Goal: Task Accomplishment & Management: Use online tool/utility

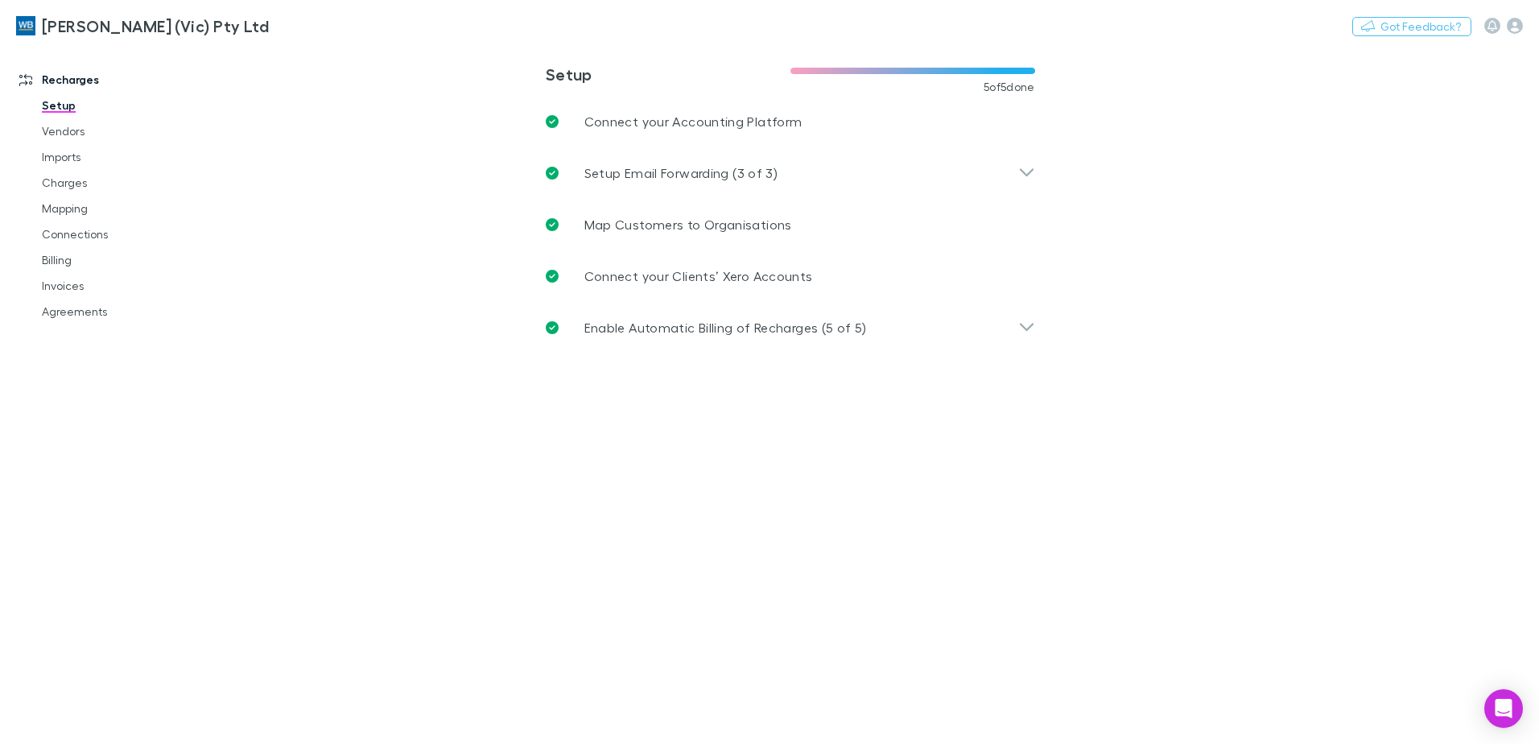
click at [89, 313] on link "Agreements" at bounding box center [122, 312] width 192 height 26
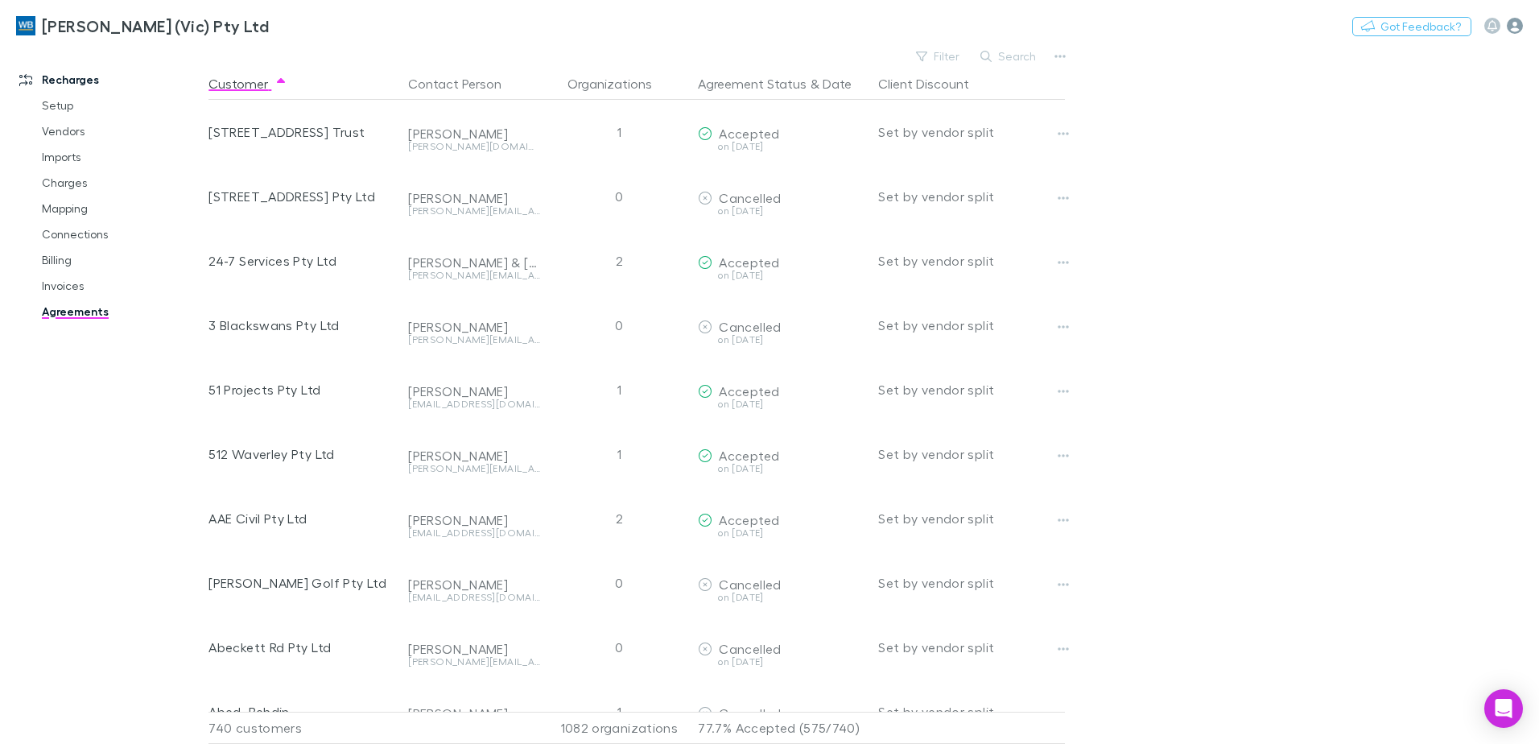
click at [1519, 25] on icon "button" at bounding box center [1515, 26] width 16 height 16
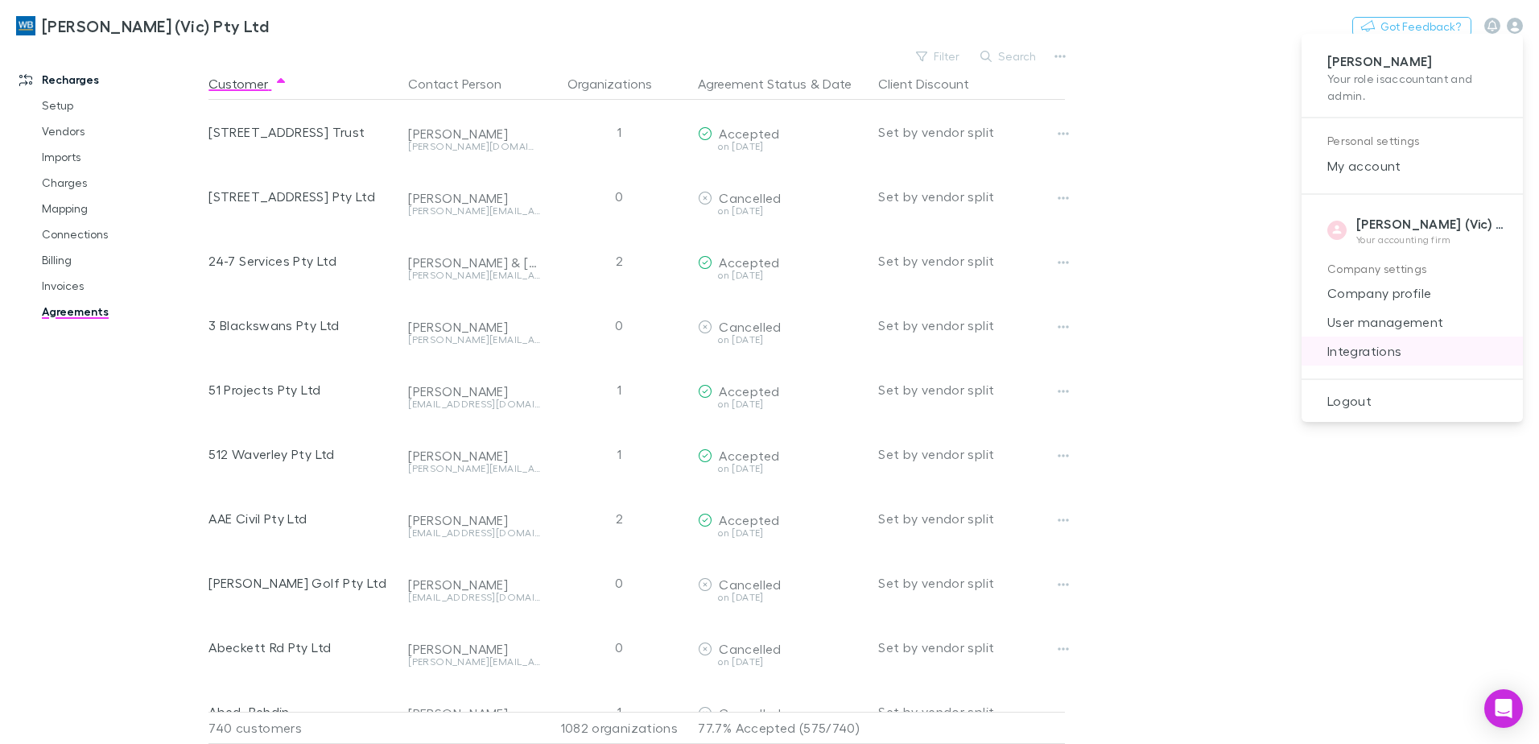
click at [1372, 356] on span "Integrations" at bounding box center [1413, 350] width 196 height 19
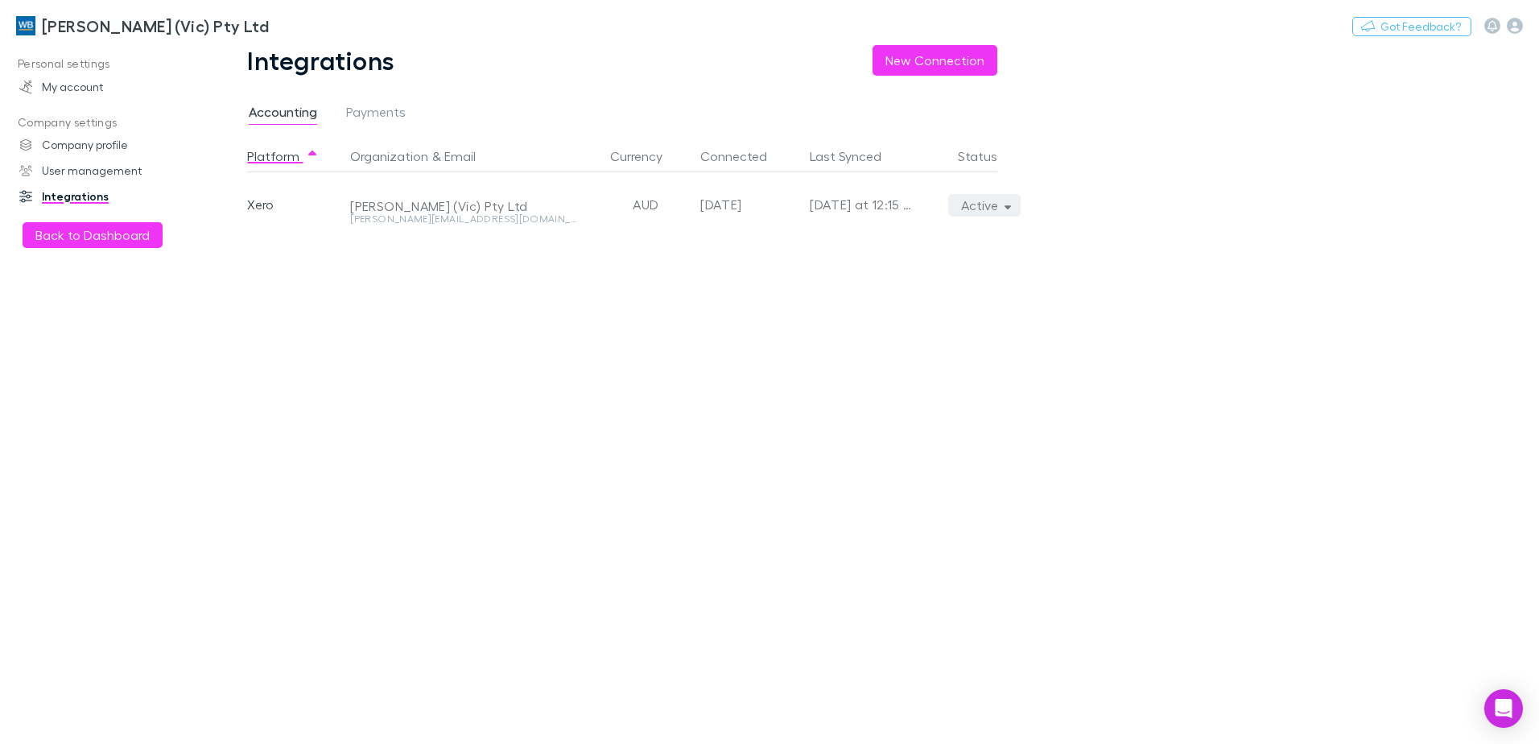
click at [1010, 209] on icon "button" at bounding box center [1008, 205] width 7 height 11
click at [897, 265] on p "We'll fetch all new contacts since last sync" at bounding box center [910, 261] width 196 height 29
click at [75, 23] on div at bounding box center [769, 372] width 1539 height 744
click at [105, 25] on h3 "[PERSON_NAME] (Vic) Pty Ltd" at bounding box center [155, 25] width 227 height 19
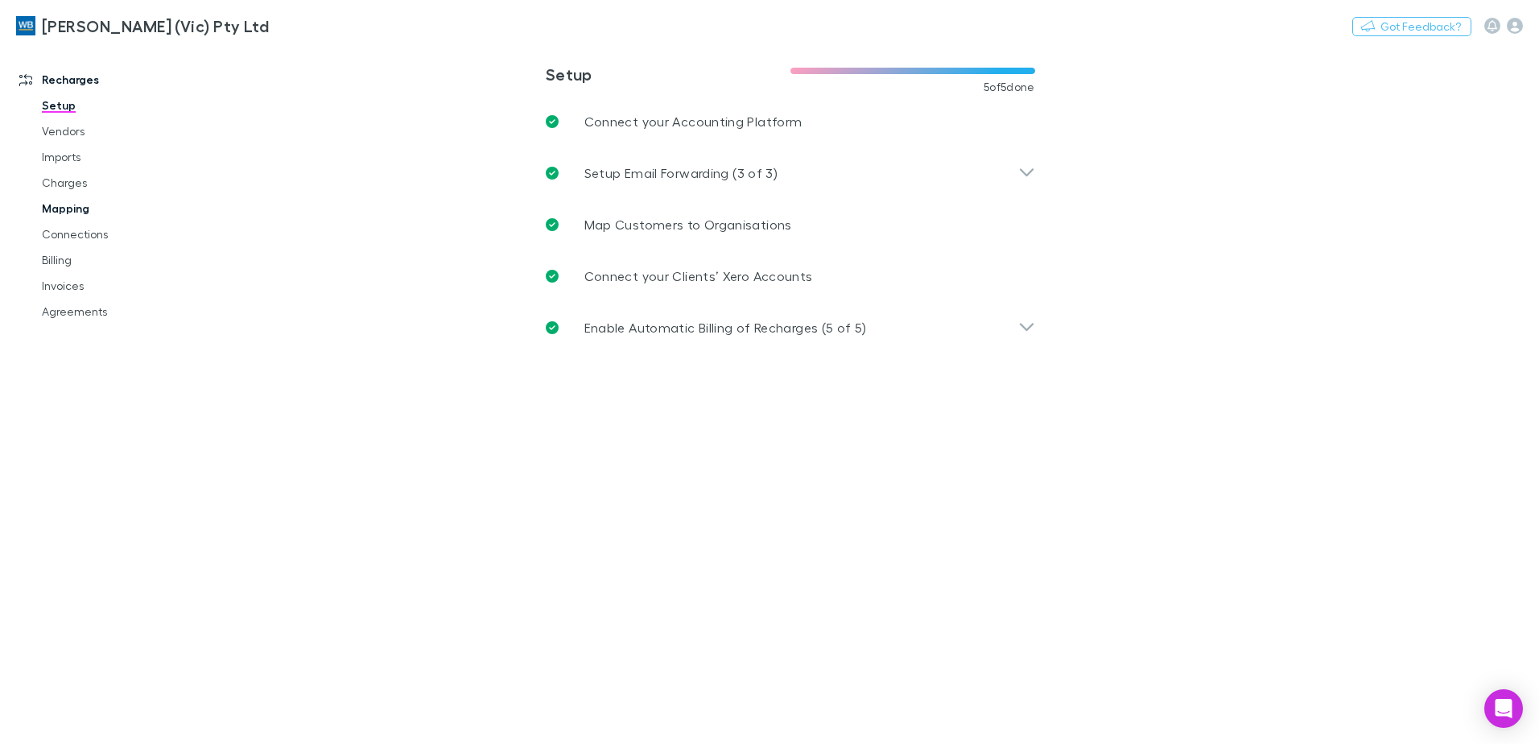
click at [77, 204] on link "Mapping" at bounding box center [122, 209] width 192 height 26
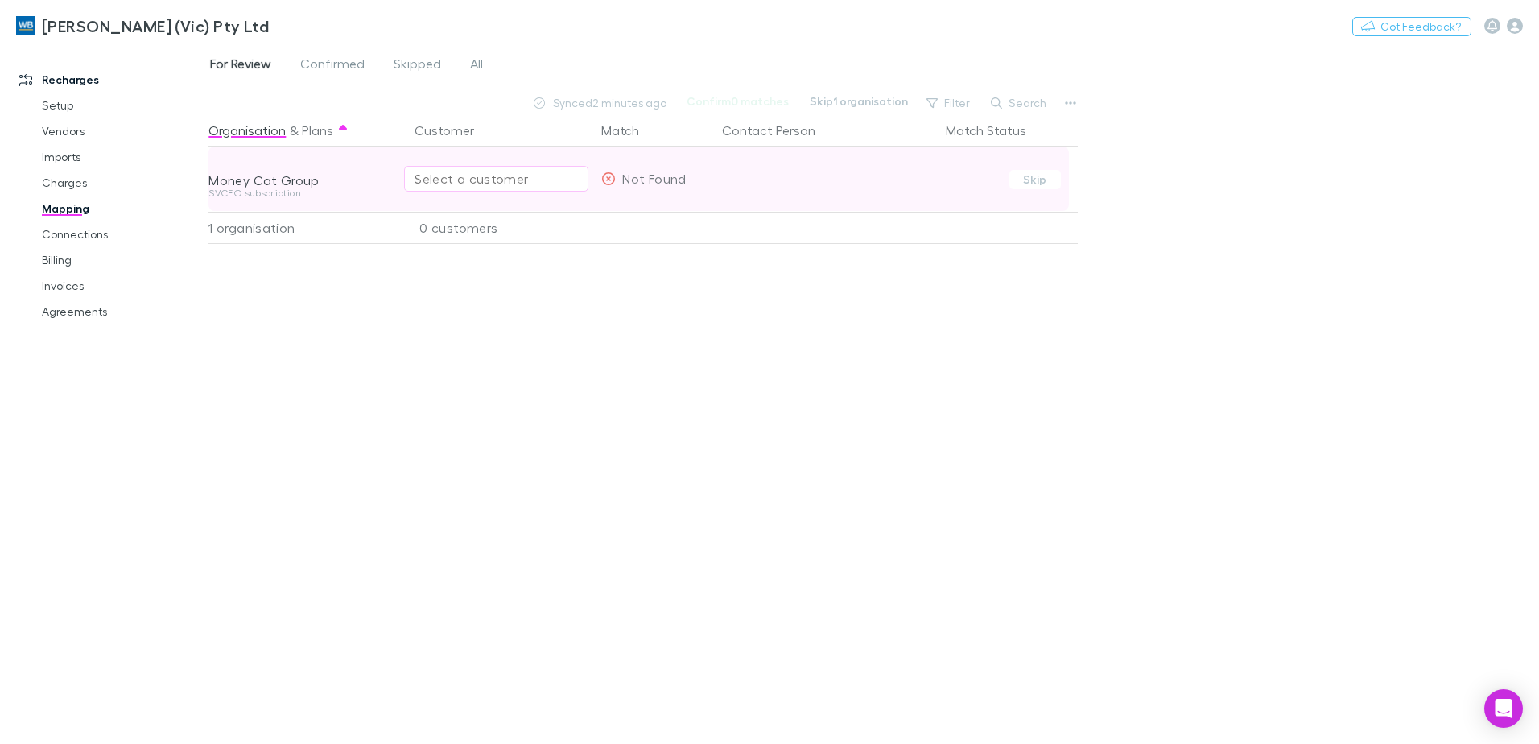
click at [477, 170] on div "Select a customer" at bounding box center [496, 178] width 163 height 19
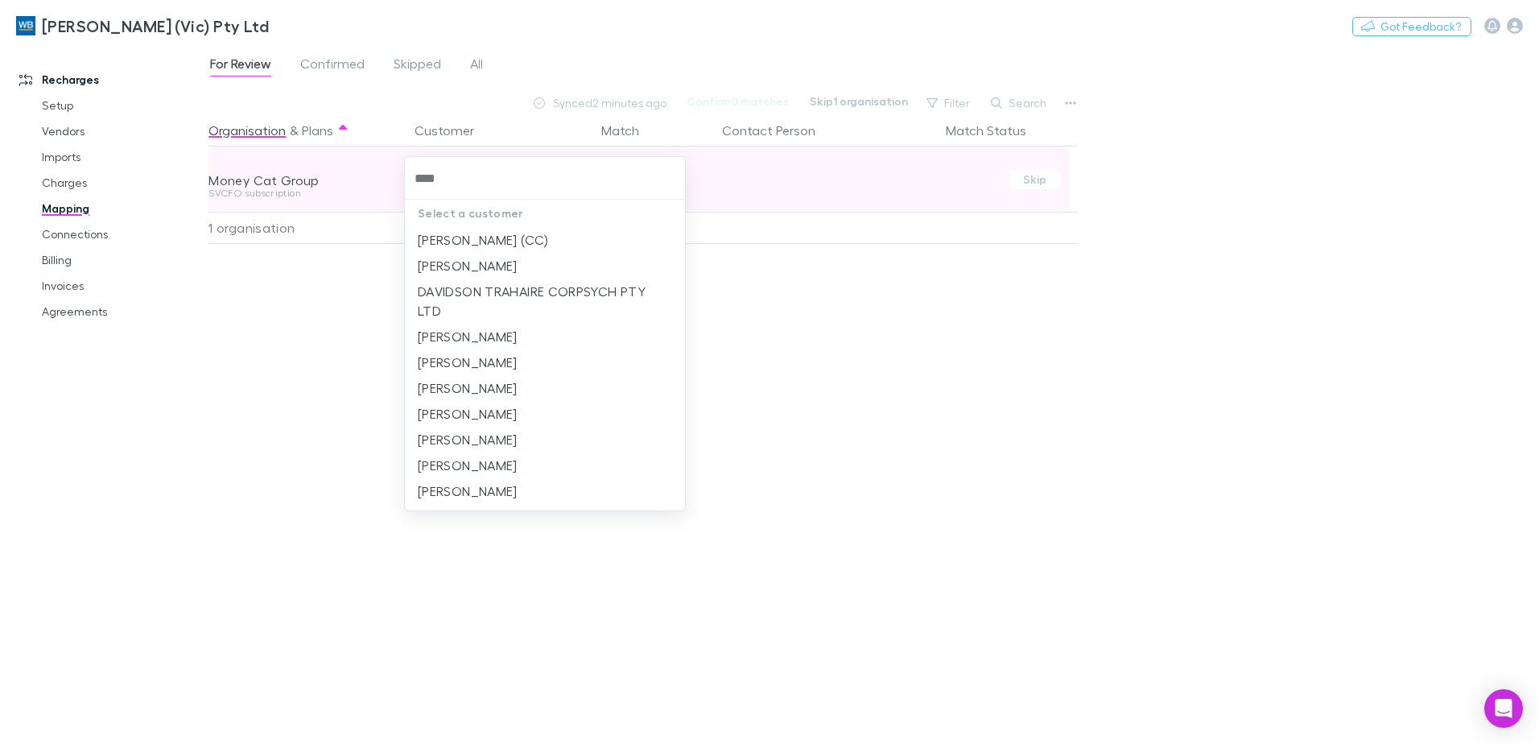
type input "*****"
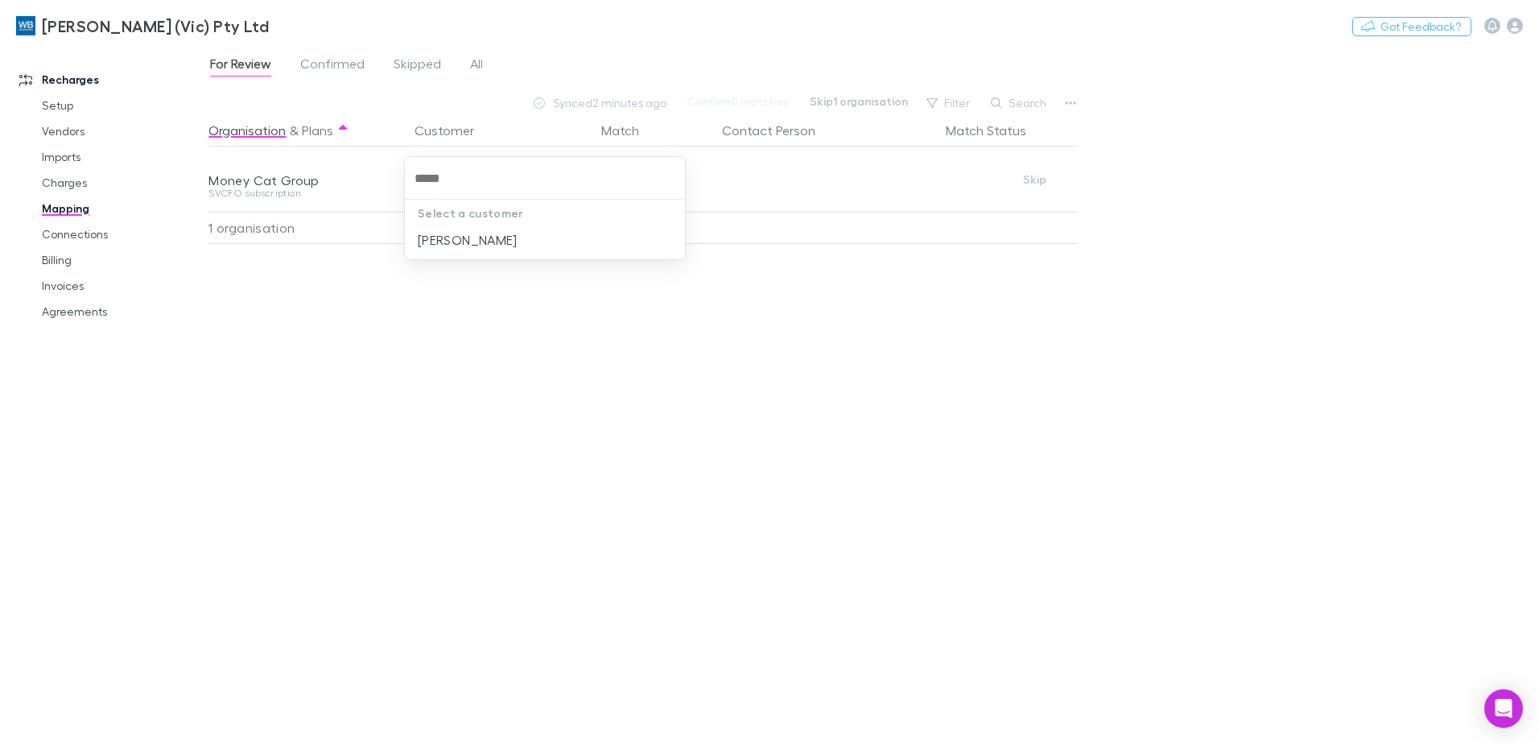
drag, startPoint x: 479, startPoint y: 238, endPoint x: 886, endPoint y: 321, distance: 415.9
click at [480, 238] on li "[PERSON_NAME]" at bounding box center [545, 240] width 280 height 26
click at [480, 64] on span "All" at bounding box center [476, 66] width 13 height 21
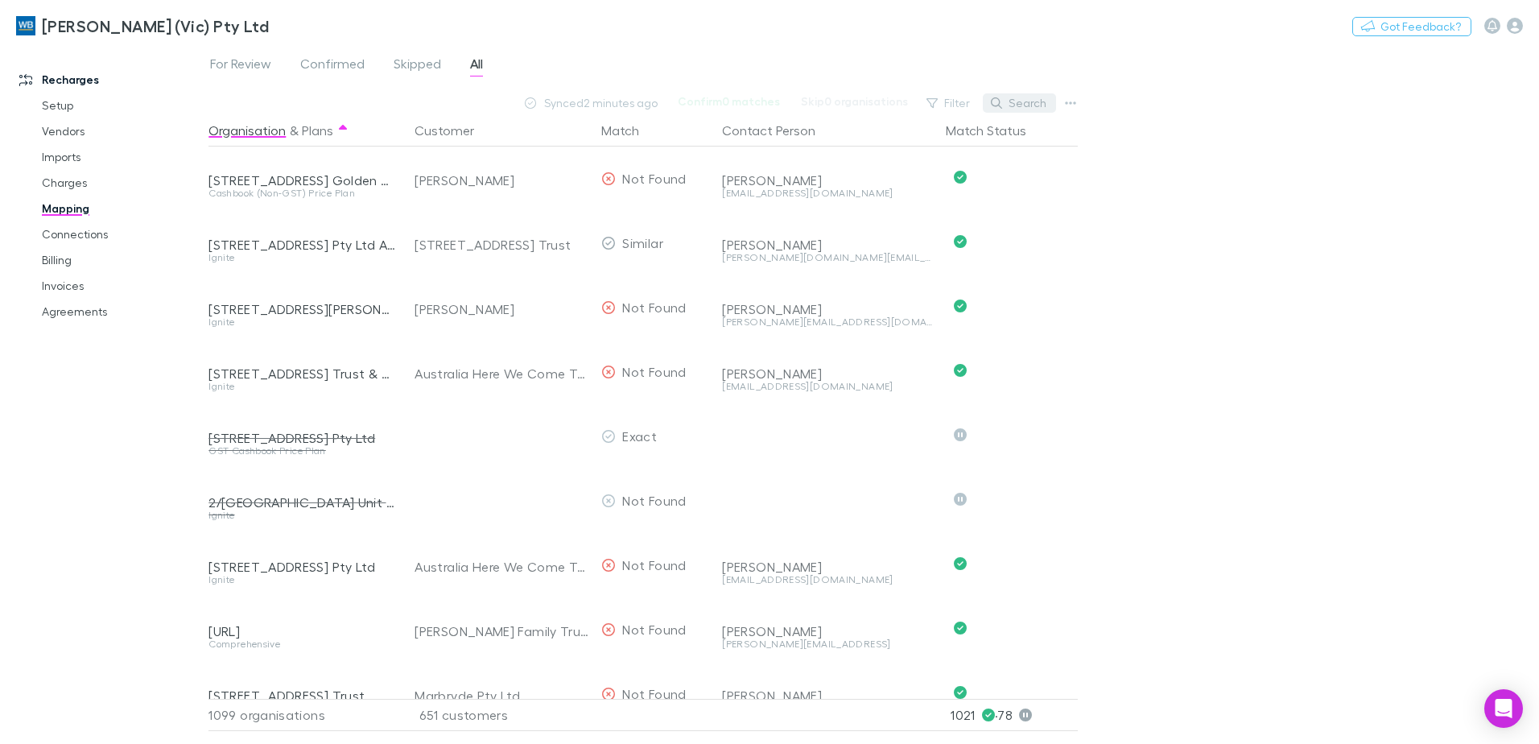
click at [1029, 101] on button "Search" at bounding box center [1019, 102] width 73 height 19
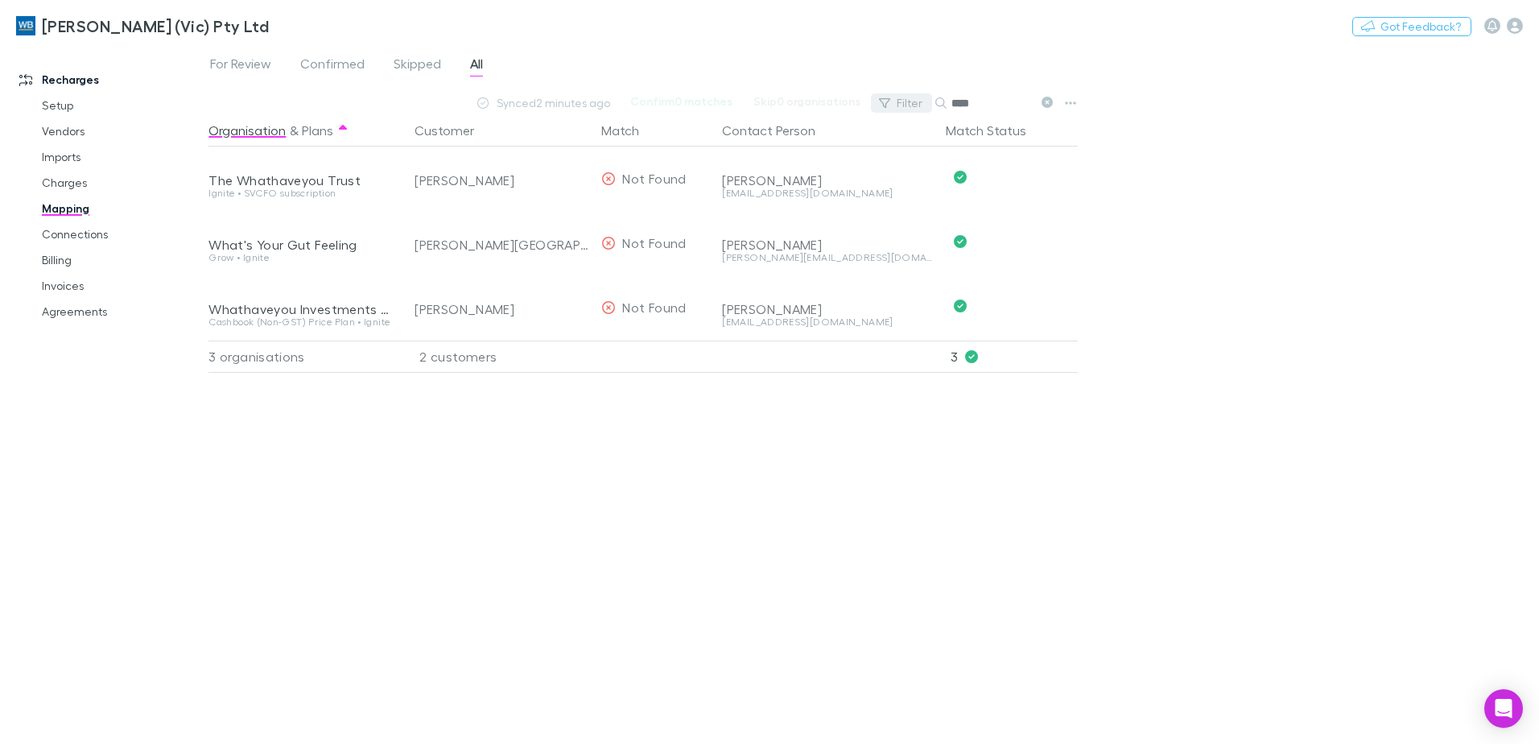
drag, startPoint x: 991, startPoint y: 103, endPoint x: 891, endPoint y: 101, distance: 99.9
click at [885, 101] on div "Filter Search ****" at bounding box center [965, 103] width 188 height 23
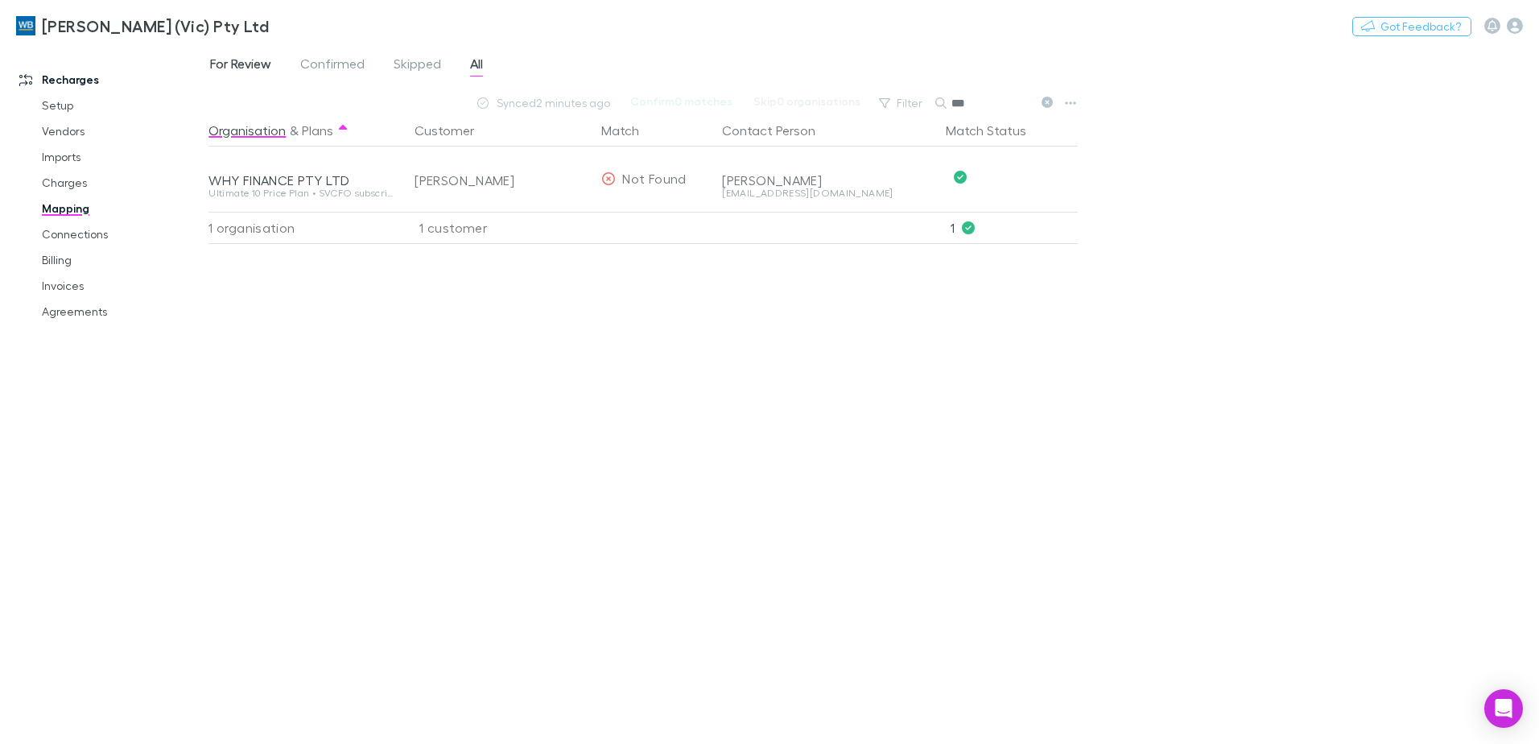
type input "***"
click at [249, 66] on span "For Review" at bounding box center [240, 66] width 61 height 21
drag, startPoint x: 36, startPoint y: 253, endPoint x: 110, endPoint y: 270, distance: 75.2
click at [36, 253] on link "Billing" at bounding box center [122, 260] width 192 height 26
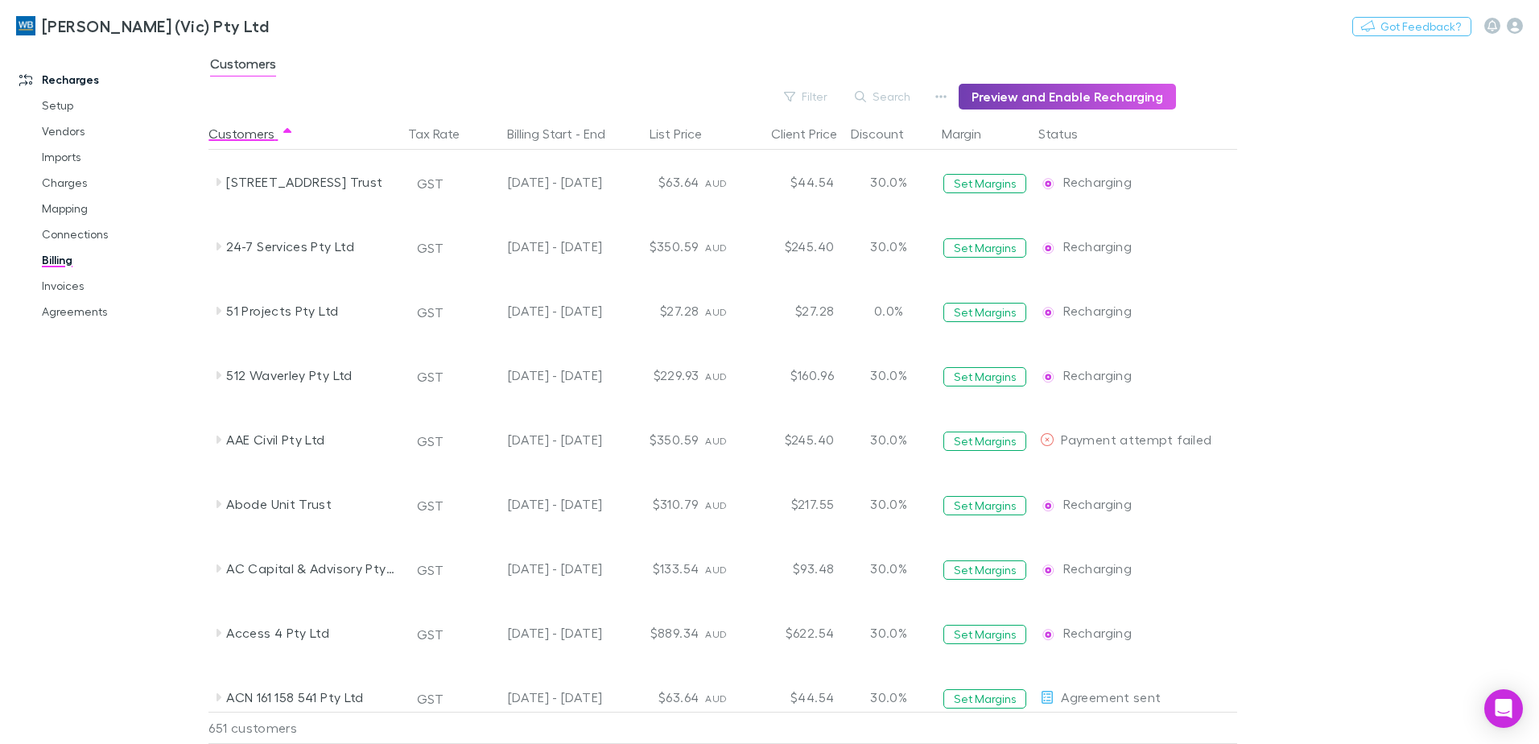
click at [1062, 98] on button "Preview and Enable Recharging" at bounding box center [1067, 97] width 217 height 26
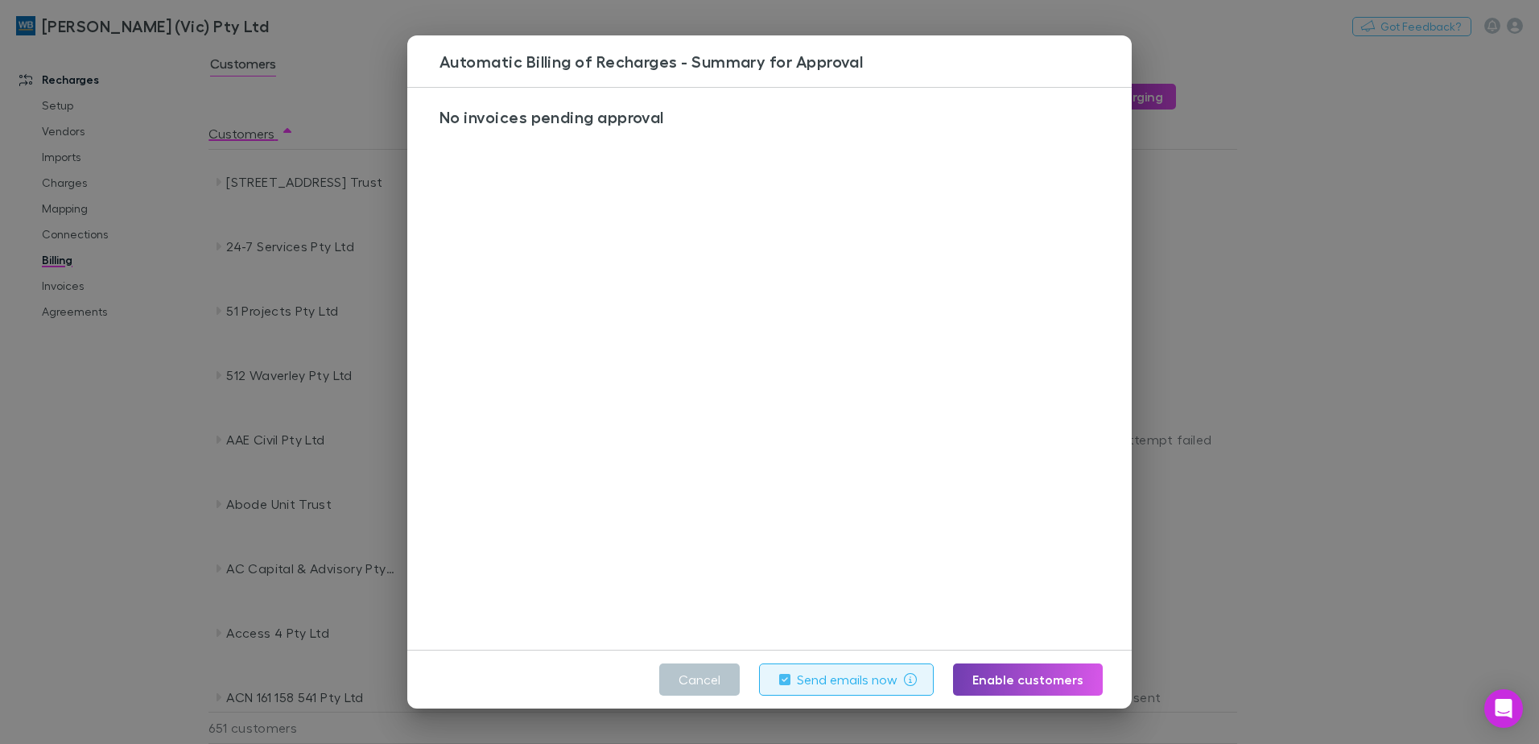
click at [994, 677] on button "Enable customers" at bounding box center [1028, 679] width 150 height 32
